Goal: Task Accomplishment & Management: Use online tool/utility

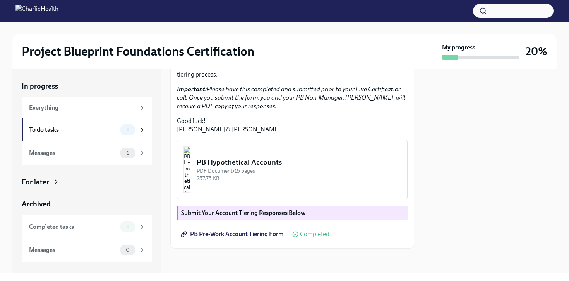
scroll to position [200, 0]
click at [287, 165] on div "PB Hypothetical Accounts" at bounding box center [298, 162] width 204 height 10
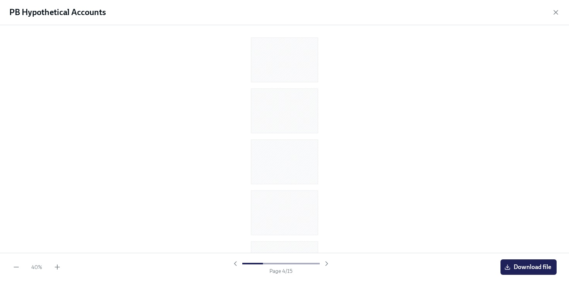
click at [52, 266] on div "40 %" at bounding box center [36, 267] width 49 height 8
click at [54, 267] on icon "button" at bounding box center [57, 267] width 8 height 8
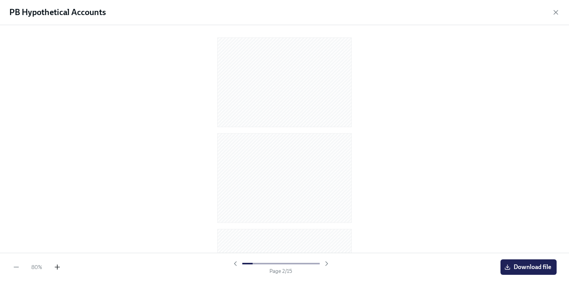
click at [54, 267] on icon "button" at bounding box center [57, 267] width 8 height 8
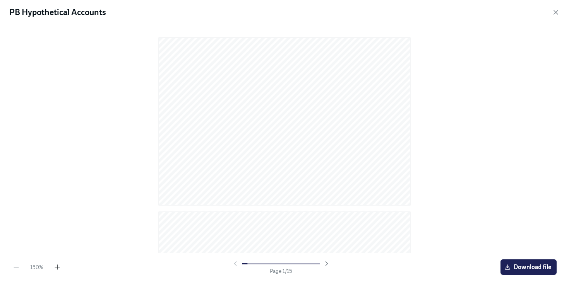
click at [54, 267] on icon "button" at bounding box center [57, 267] width 8 height 8
click at [521, 108] on div at bounding box center [284, 126] width 544 height 212
